Goal: Check status: Check status

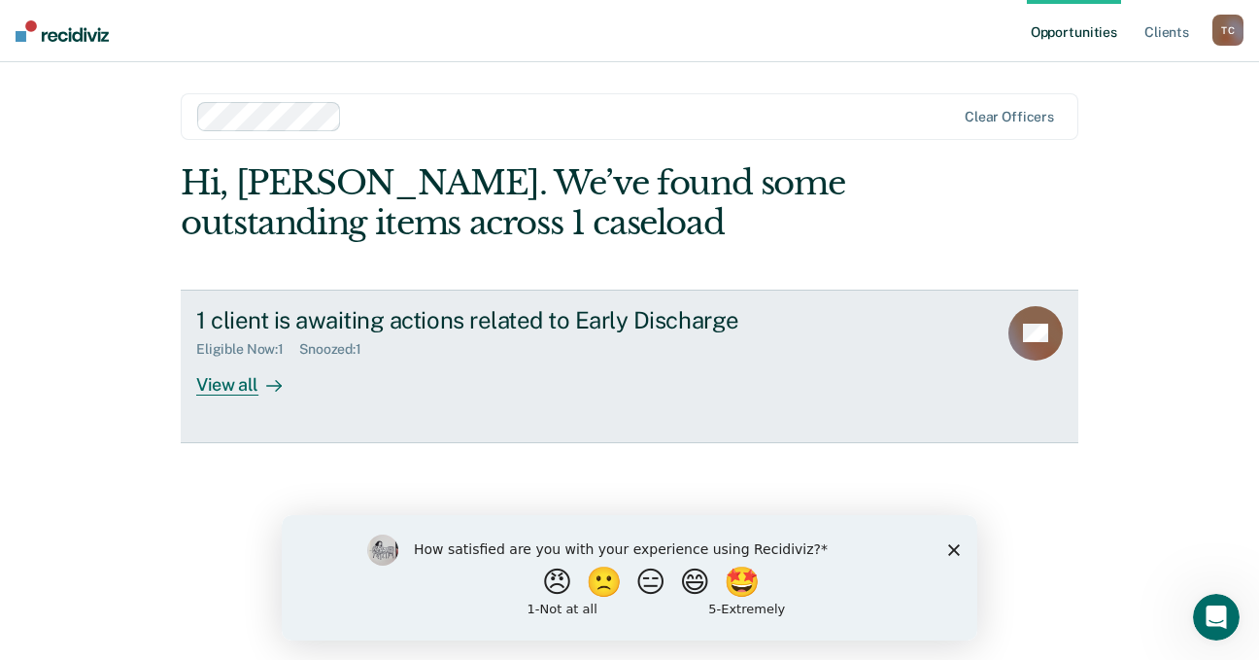
click at [218, 394] on div "View all" at bounding box center [250, 376] width 109 height 38
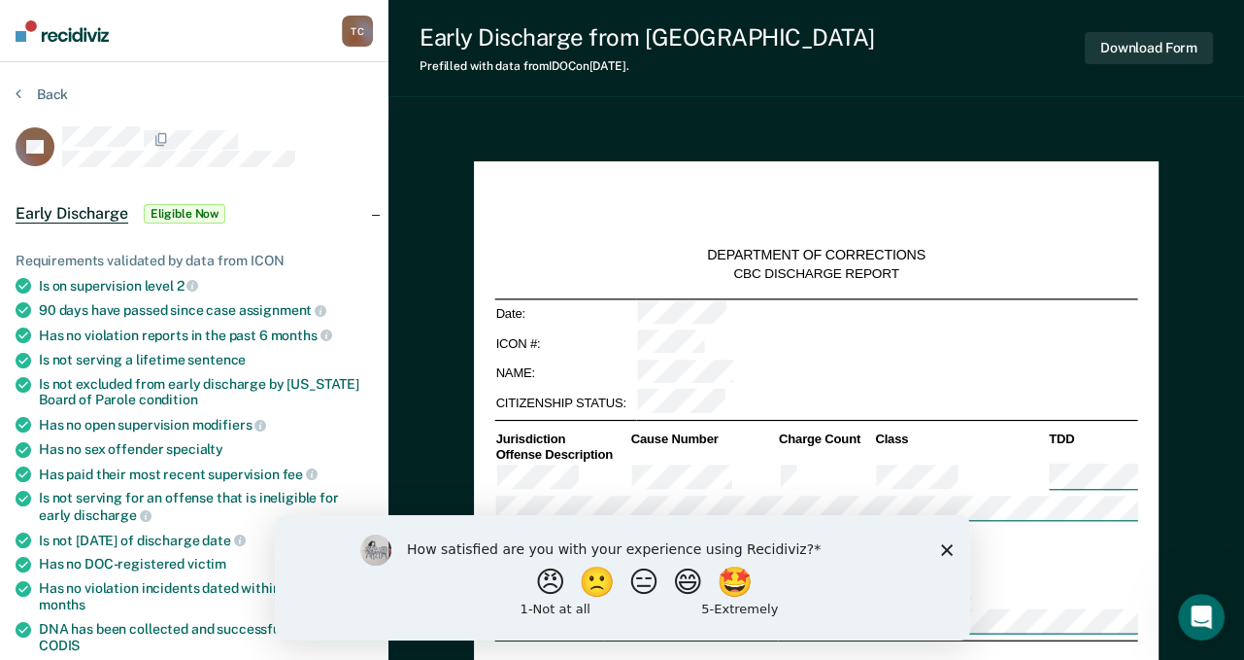
type textarea "x"
click at [951, 546] on icon "Close survey" at bounding box center [946, 549] width 12 height 12
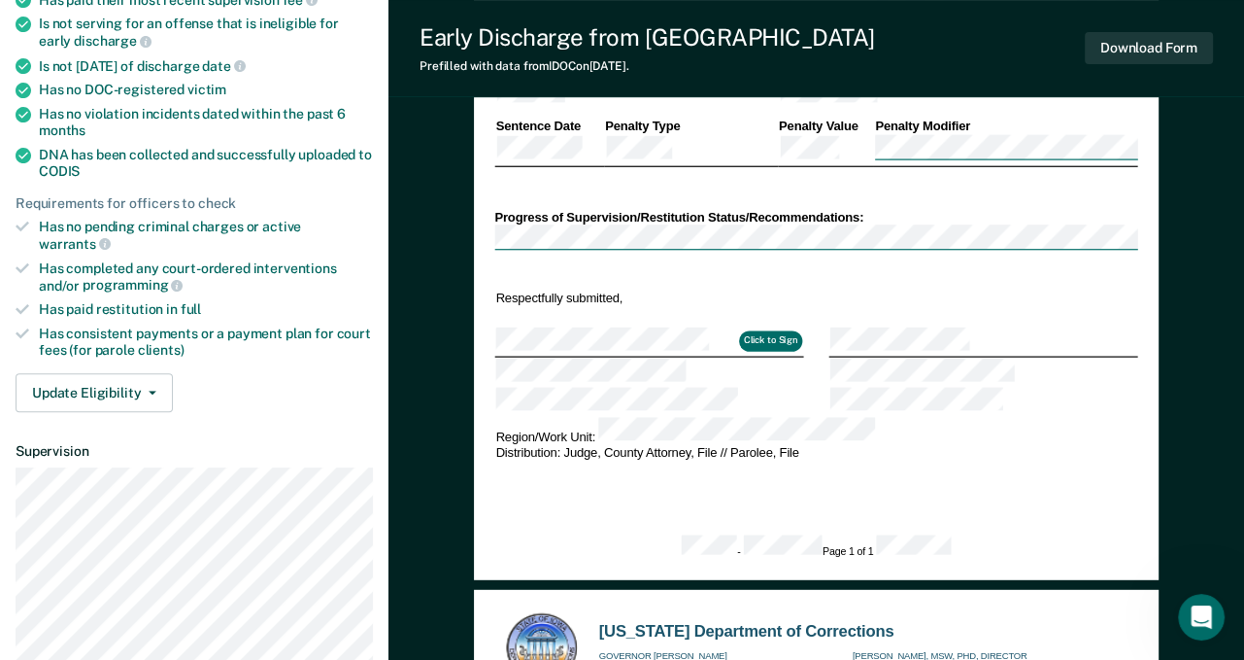
scroll to position [486, 0]
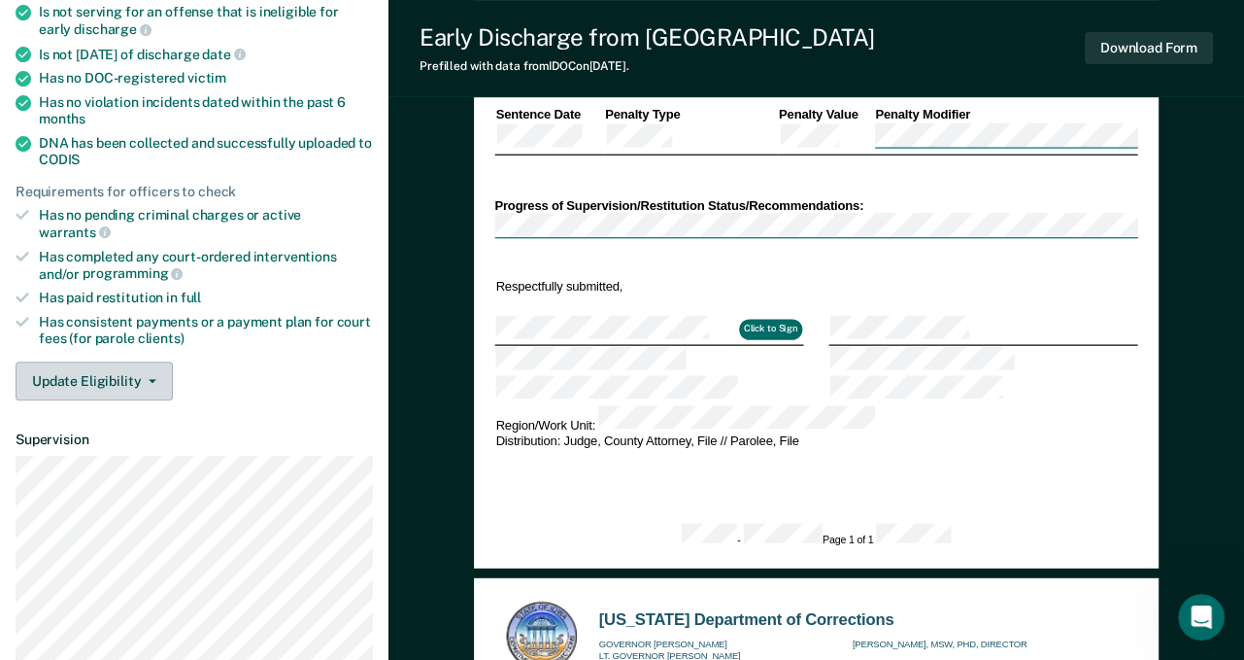
click at [151, 379] on icon "button" at bounding box center [153, 381] width 8 height 4
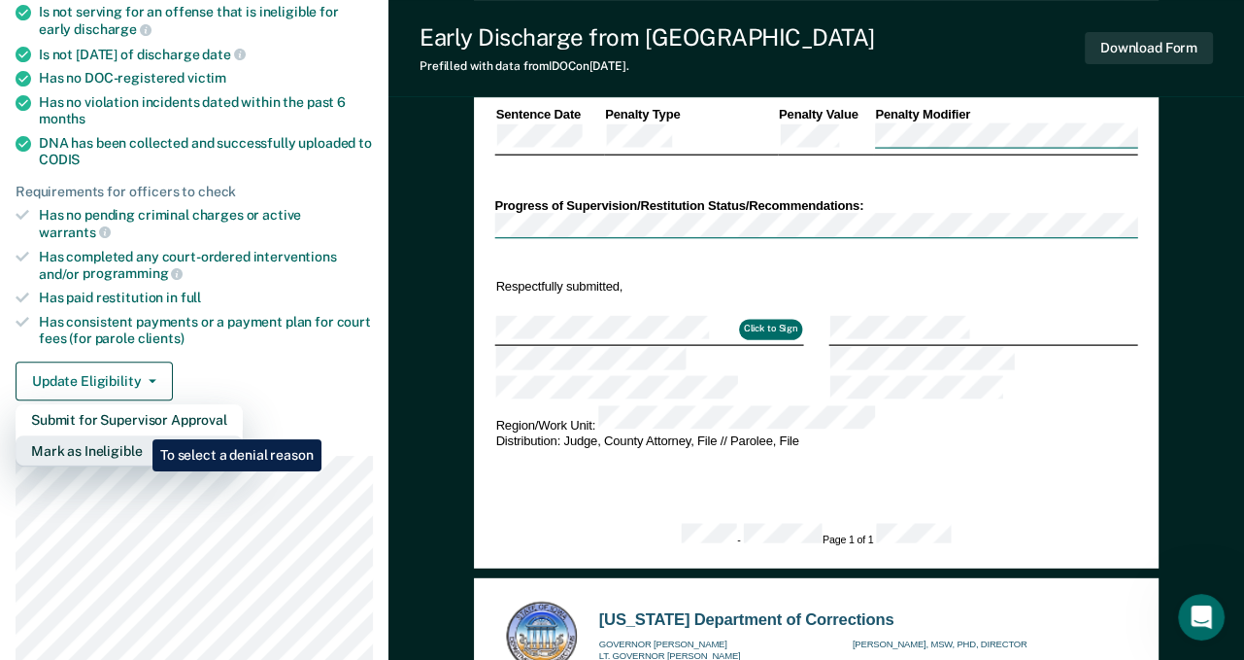
click at [138, 435] on button "Mark as Ineligible" at bounding box center [129, 450] width 227 height 31
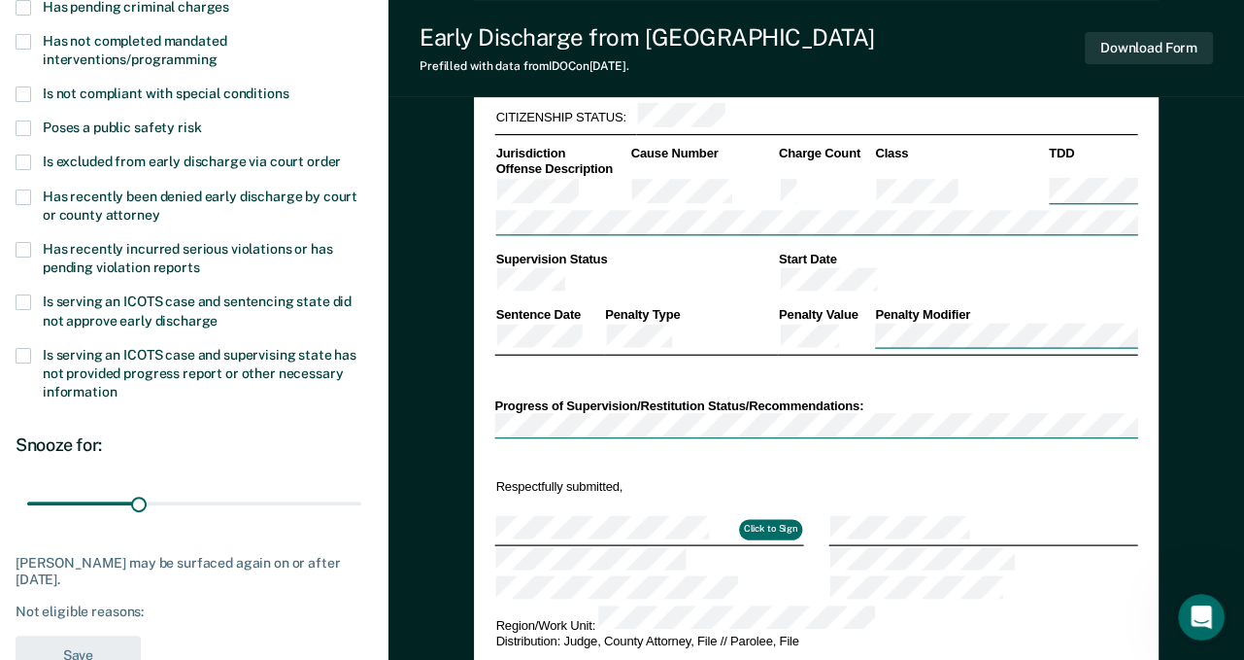
scroll to position [0, 0]
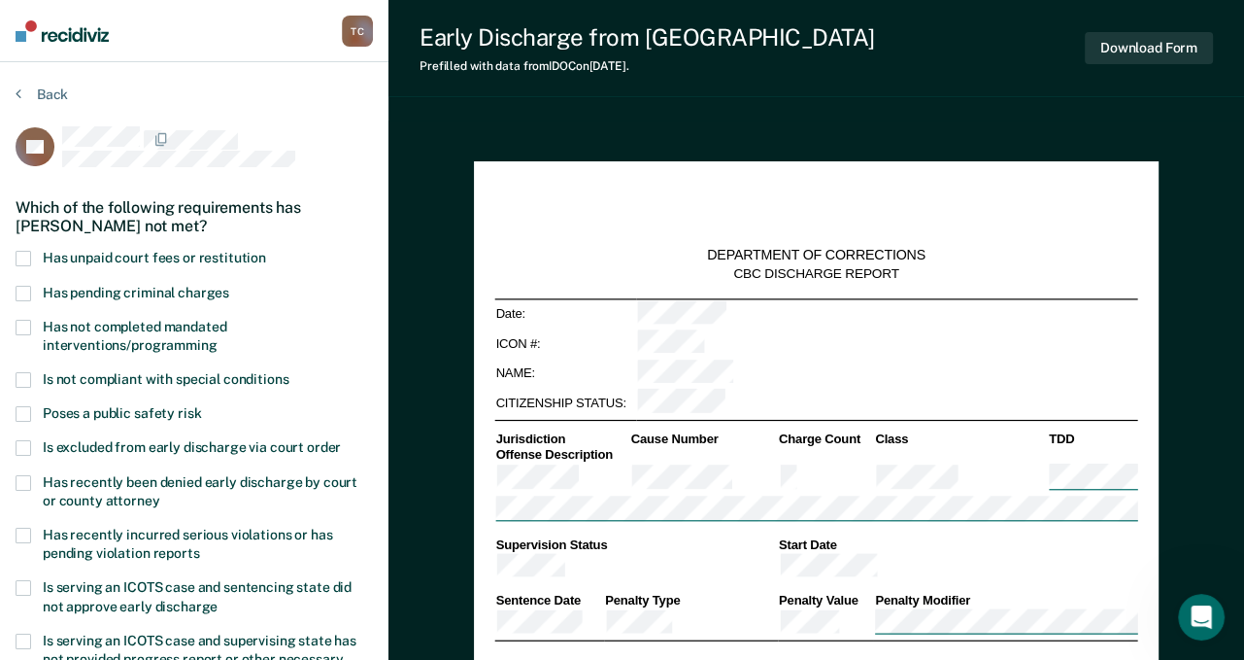
click at [34, 257] on label "Has unpaid court fees or restitution" at bounding box center [194, 260] width 357 height 18
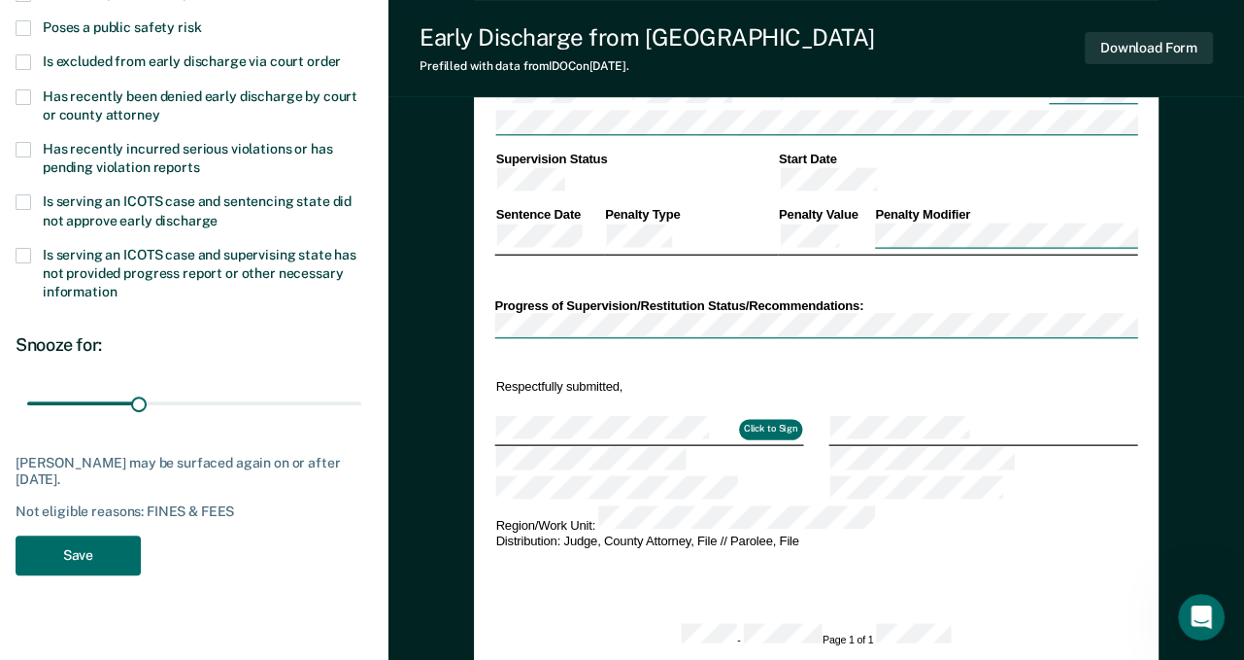
scroll to position [389, 0]
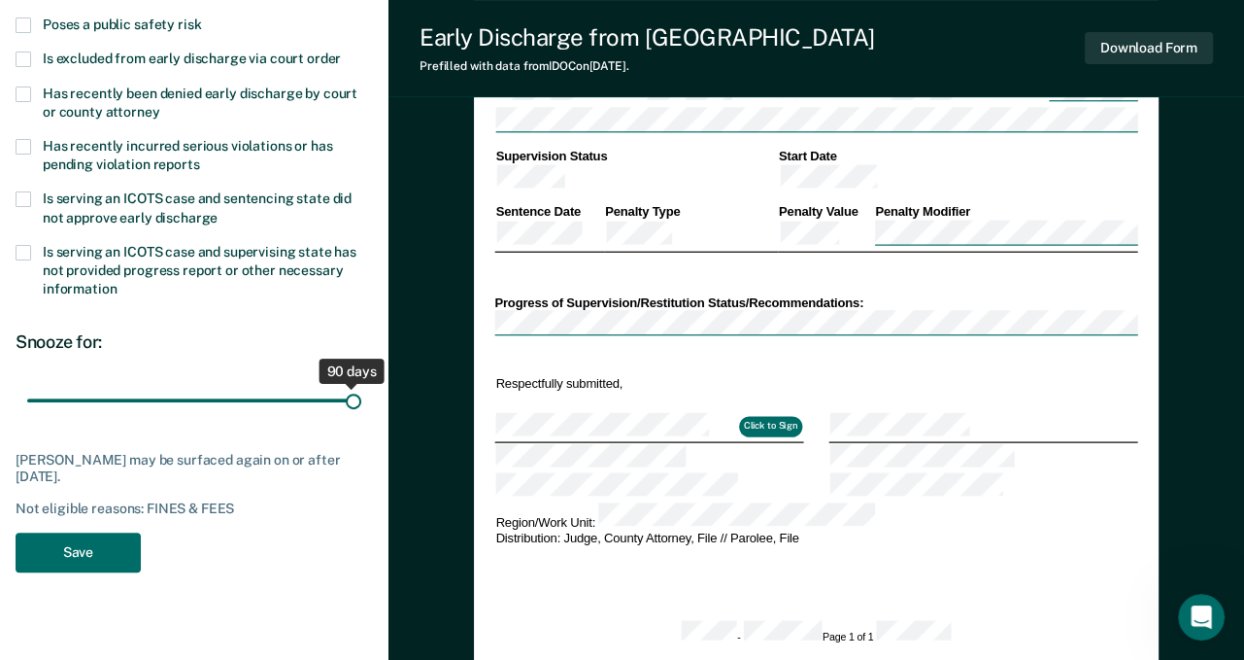
drag, startPoint x: 137, startPoint y: 399, endPoint x: 381, endPoint y: 418, distance: 244.5
type input "90"
click at [361, 418] on input "range" at bounding box center [194, 401] width 334 height 34
click at [45, 547] on button "Save" at bounding box center [78, 552] width 125 height 40
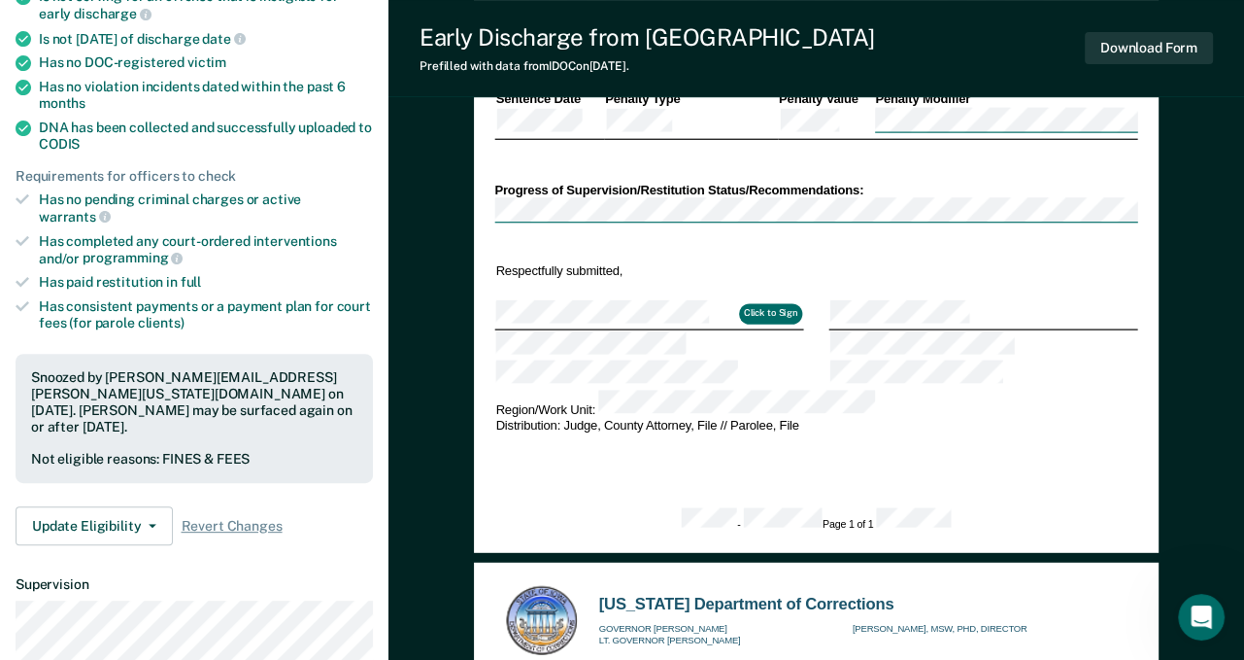
scroll to position [97, 0]
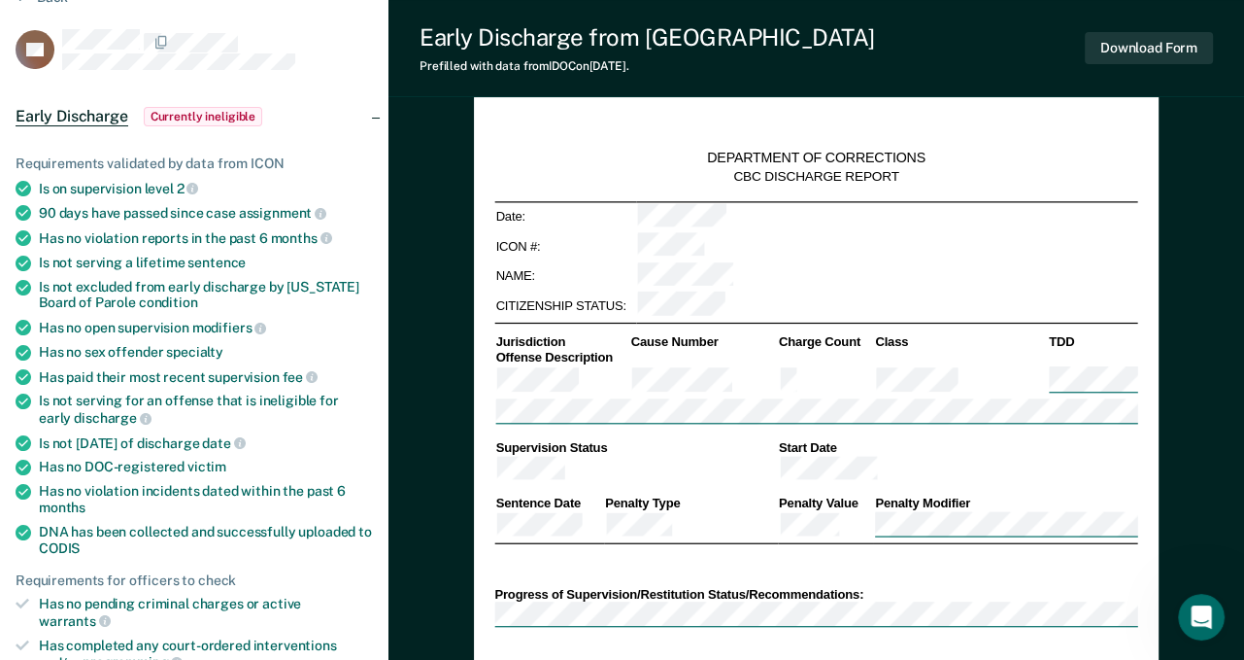
type textarea "x"
